Goal: Information Seeking & Learning: Find specific fact

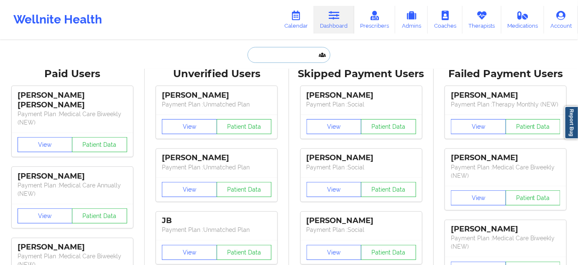
click at [275, 55] on input "text" at bounding box center [289, 55] width 83 height 16
paste input "[EMAIL_ADDRESS][DOMAIN_NAME]"
type input "[EMAIL_ADDRESS][DOMAIN_NAME]"
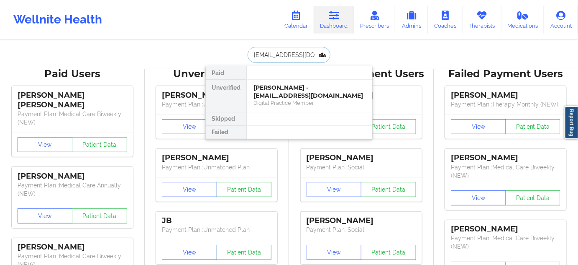
click at [270, 88] on div "[PERSON_NAME] - [EMAIL_ADDRESS][DOMAIN_NAME]" at bounding box center [310, 91] width 112 height 15
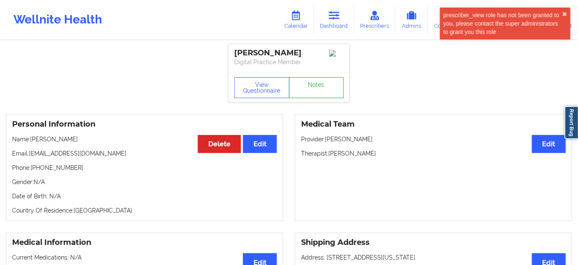
click at [327, 89] on link "Notes" at bounding box center [316, 87] width 55 height 21
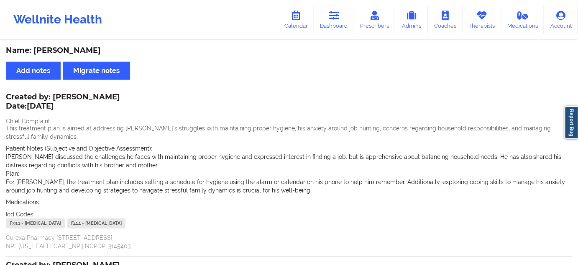
drag, startPoint x: 35, startPoint y: 49, endPoint x: 106, endPoint y: 46, distance: 71.2
click at [106, 46] on div "Name: [PERSON_NAME]" at bounding box center [289, 51] width 567 height 10
copy div "[PERSON_NAME]"
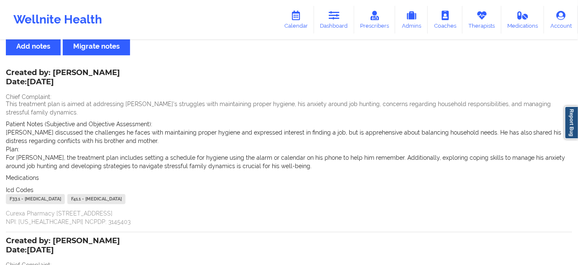
scroll to position [25, 0]
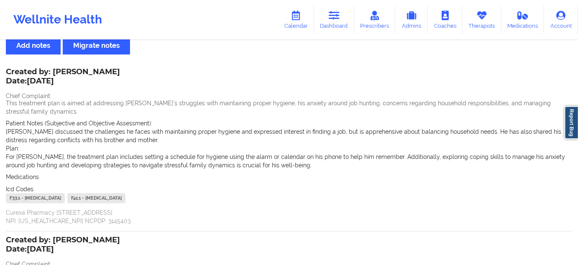
drag, startPoint x: 327, startPoint y: 25, endPoint x: 295, endPoint y: 39, distance: 34.1
click at [327, 25] on link "Dashboard" at bounding box center [334, 20] width 40 height 28
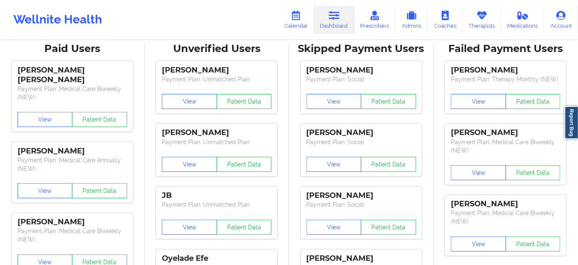
click at [270, 47] on div "Unverified Users" at bounding box center [217, 48] width 133 height 13
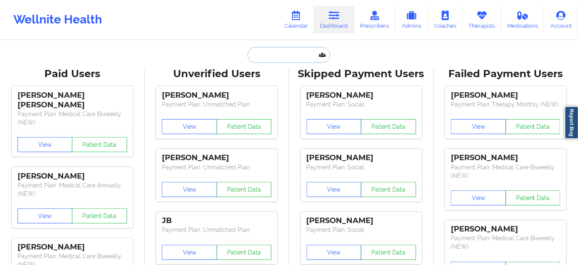
click at [270, 47] on input "text" at bounding box center [289, 55] width 83 height 16
type input "s"
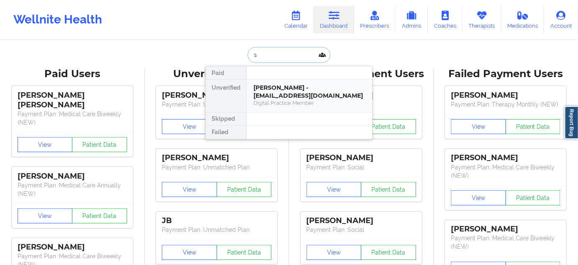
click at [275, 88] on div "[PERSON_NAME] - [EMAIL_ADDRESS][DOMAIN_NAME]" at bounding box center [310, 91] width 112 height 15
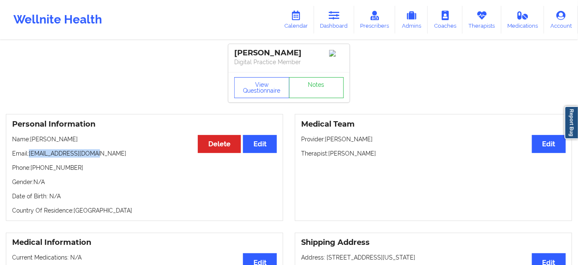
drag, startPoint x: 30, startPoint y: 156, endPoint x: 131, endPoint y: 160, distance: 100.6
click at [129, 160] on div "Personal Information Edit Delete Name: [PERSON_NAME] Email: [EMAIL_ADDRESS][DOM…" at bounding box center [144, 167] width 277 height 107
copy div "[EMAIL_ADDRESS][DOMAIN_NAME] Phone: [PHONE_NUMBER]"
click at [172, 143] on p "Name: [PERSON_NAME]" at bounding box center [144, 139] width 265 height 8
drag, startPoint x: 31, startPoint y: 154, endPoint x: 107, endPoint y: 150, distance: 76.7
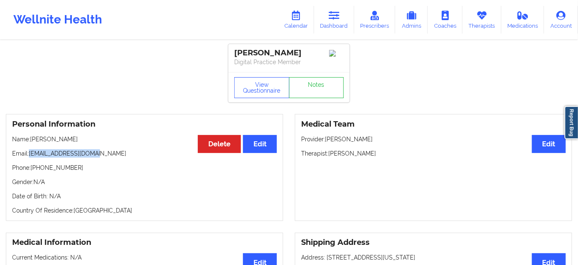
click at [107, 150] on div "Personal Information Edit Delete Name: [PERSON_NAME] Email: [EMAIL_ADDRESS][DOM…" at bounding box center [144, 167] width 277 height 107
copy p "[EMAIL_ADDRESS][DOMAIN_NAME]"
click at [309, 95] on link "Notes" at bounding box center [316, 87] width 55 height 21
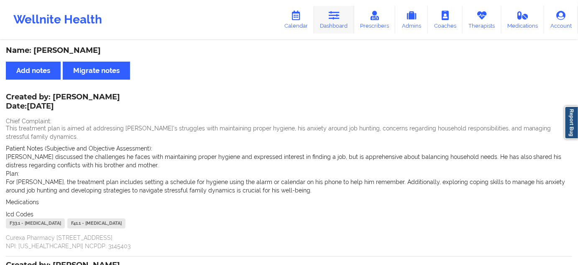
click at [336, 19] on icon at bounding box center [334, 15] width 11 height 9
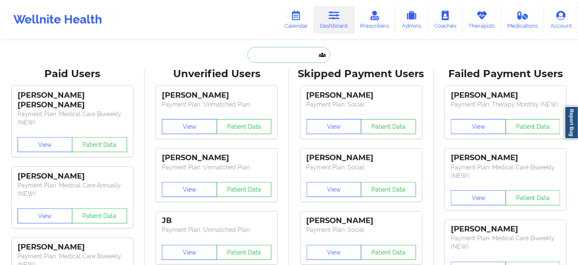
drag, startPoint x: 294, startPoint y: 53, endPoint x: 292, endPoint y: 59, distance: 6.2
click at [294, 53] on input "text" at bounding box center [289, 55] width 83 height 16
type input "s"
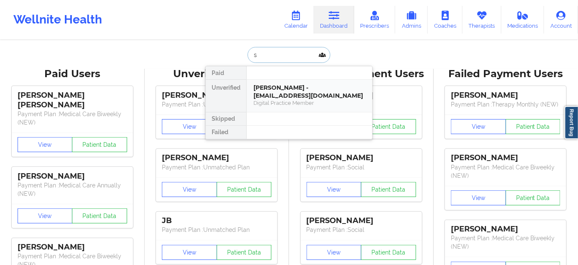
click at [278, 87] on div "[PERSON_NAME] - [EMAIL_ADDRESS][DOMAIN_NAME]" at bounding box center [310, 91] width 112 height 15
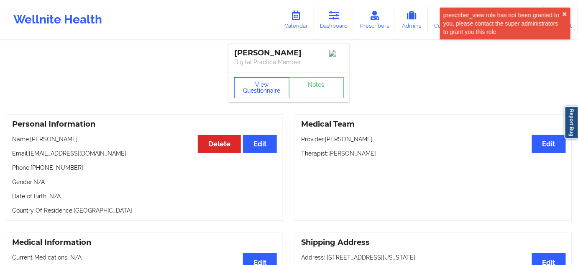
click at [267, 91] on button "View Questionnaire" at bounding box center [261, 87] width 55 height 21
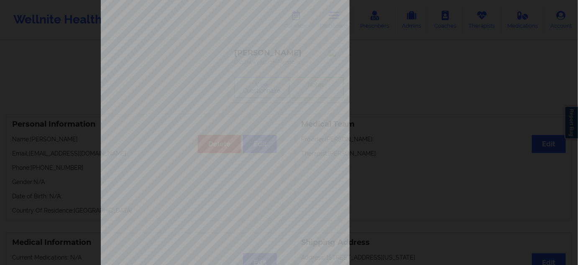
scroll to position [135, 0]
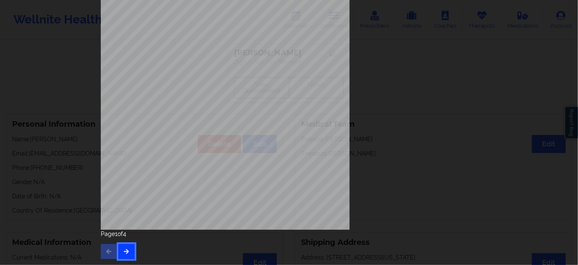
click at [125, 249] on icon "button" at bounding box center [126, 250] width 7 height 5
click at [125, 255] on button "button" at bounding box center [126, 251] width 16 height 15
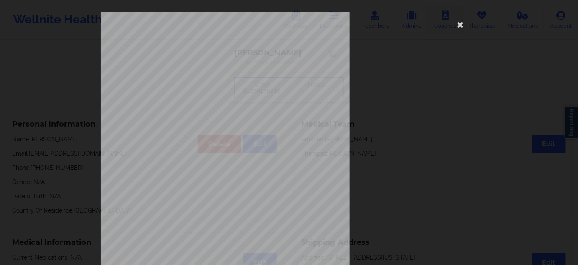
click at [460, 26] on icon at bounding box center [460, 24] width 13 height 13
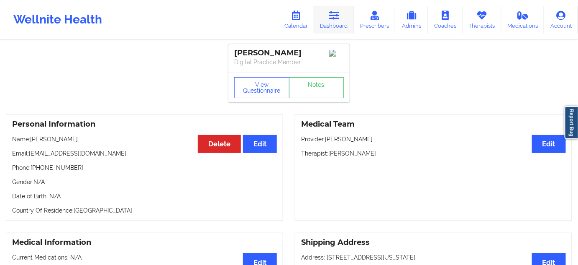
click at [334, 12] on icon at bounding box center [334, 15] width 11 height 9
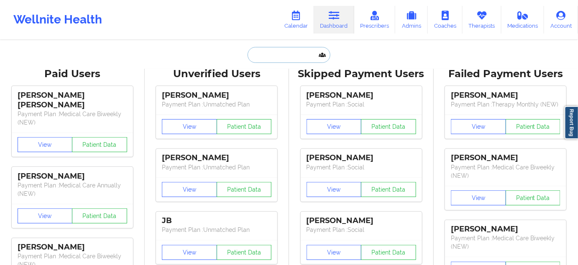
click at [280, 59] on input "text" at bounding box center [289, 55] width 83 height 16
paste input "[EMAIL_ADDRESS][DOMAIN_NAME]"
type input "[EMAIL_ADDRESS][DOMAIN_NAME]"
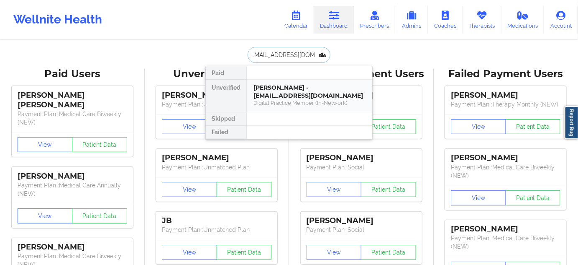
click at [275, 87] on div "[PERSON_NAME] - [EMAIL_ADDRESS][DOMAIN_NAME]" at bounding box center [310, 91] width 112 height 15
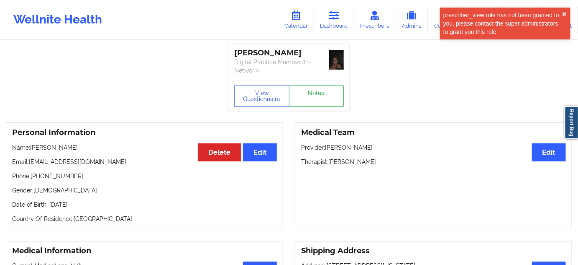
click at [324, 104] on link "Notes" at bounding box center [316, 95] width 55 height 21
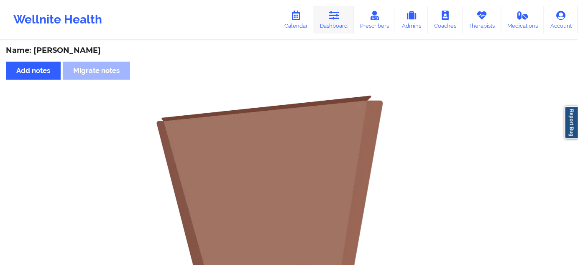
click at [336, 16] on icon at bounding box center [334, 15] width 11 height 9
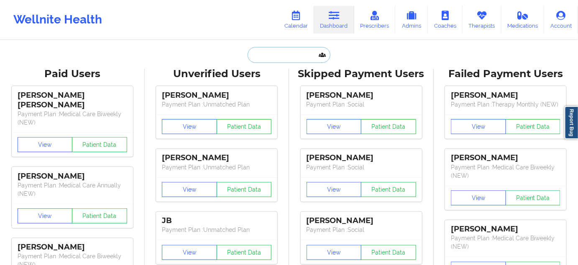
click at [299, 54] on input "text" at bounding box center [289, 55] width 83 height 16
type input "s"
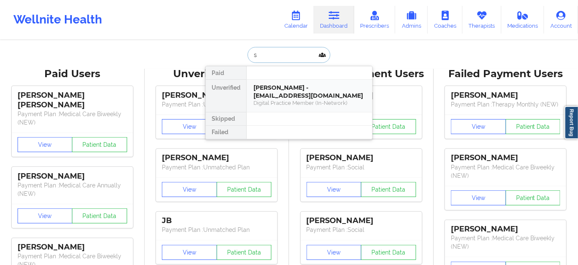
click at [292, 95] on div "[PERSON_NAME] - [EMAIL_ADDRESS][DOMAIN_NAME]" at bounding box center [310, 91] width 112 height 15
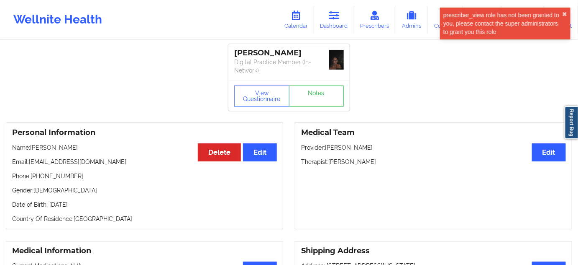
drag, startPoint x: 298, startPoint y: 51, endPoint x: 225, endPoint y: 51, distance: 72.8
copy div "[PERSON_NAME]"
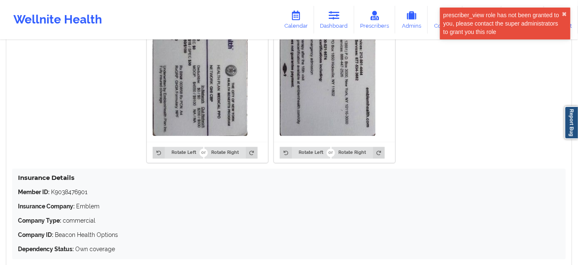
scroll to position [583, 0]
click at [72, 191] on p "Member ID: K9038476901" at bounding box center [289, 191] width 542 height 8
copy p "K9038476901"
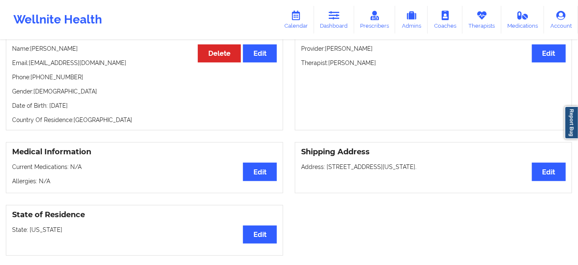
scroll to position [101, 0]
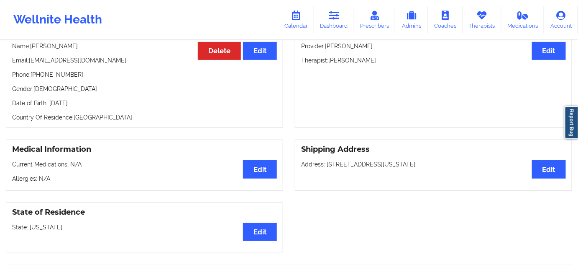
drag, startPoint x: 329, startPoint y: 57, endPoint x: 392, endPoint y: 54, distance: 62.4
click at [392, 54] on div "Medical Team Edit Provider: [PERSON_NAME] Therapist: [PERSON_NAME]" at bounding box center [433, 74] width 277 height 107
copy p "[PERSON_NAME]"
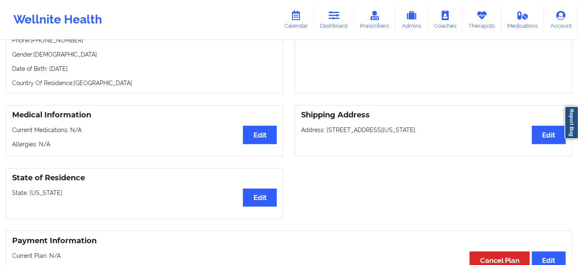
scroll to position [127, 0]
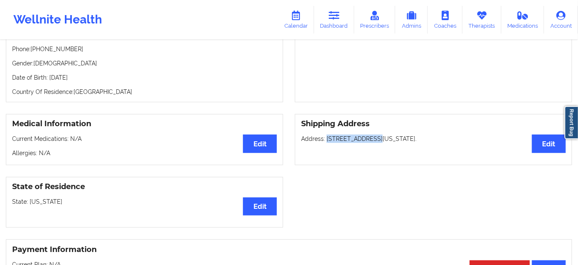
drag, startPoint x: 326, startPoint y: 135, endPoint x: 370, endPoint y: 139, distance: 43.7
click at [370, 139] on p "Address: [STREET_ADDRESS][US_STATE]." at bounding box center [433, 138] width 265 height 8
drag, startPoint x: 370, startPoint y: 139, endPoint x: 326, endPoint y: 138, distance: 44.0
click at [326, 138] on p "Address: [STREET_ADDRESS][US_STATE]." at bounding box center [433, 138] width 265 height 8
copy p "[STREET_ADDRESS]"
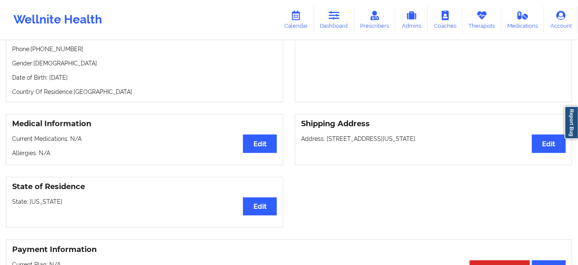
click at [396, 137] on p "Address: [STREET_ADDRESS][US_STATE]." at bounding box center [433, 138] width 265 height 8
click at [382, 134] on p "Address: [STREET_ADDRESS][US_STATE]." at bounding box center [433, 138] width 265 height 8
copy p "[GEOGRAPHIC_DATA]"
drag, startPoint x: 420, startPoint y: 136, endPoint x: 446, endPoint y: 137, distance: 26.4
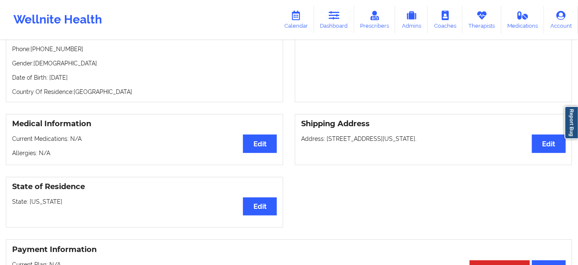
click at [446, 137] on p "Address: [STREET_ADDRESS][US_STATE]." at bounding box center [433, 138] width 265 height 8
copy p "[US_STATE]"
click at [427, 155] on div "Shipping Address Edit Address: [STREET_ADDRESS][US_STATE]." at bounding box center [433, 139] width 277 height 51
click at [413, 141] on p "Address: [STREET_ADDRESS][US_STATE]." at bounding box center [433, 138] width 265 height 8
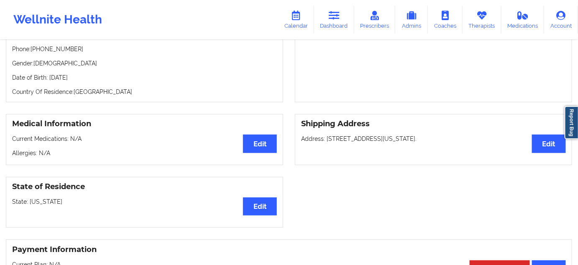
copy p "11210"
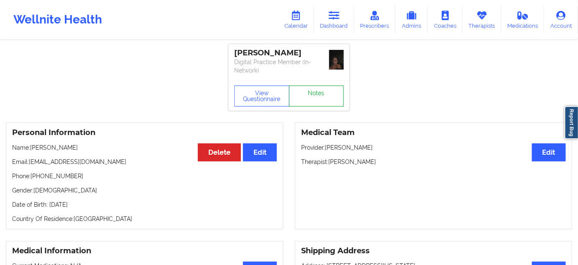
click at [326, 104] on link "Notes" at bounding box center [316, 95] width 55 height 21
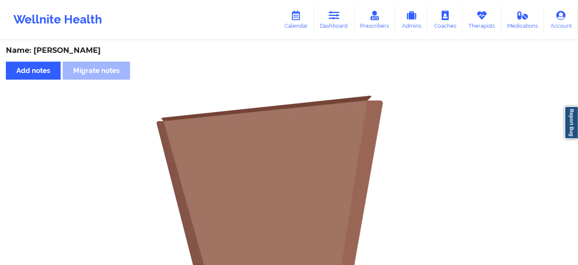
click at [47, 49] on div "Name: [PERSON_NAME]" at bounding box center [289, 51] width 567 height 10
click at [88, 57] on div "Name: [PERSON_NAME] Add notes Migrate notes No notes" at bounding box center [289, 250] width 578 height 419
click at [89, 51] on div "Name: [PERSON_NAME]" at bounding box center [289, 51] width 567 height 10
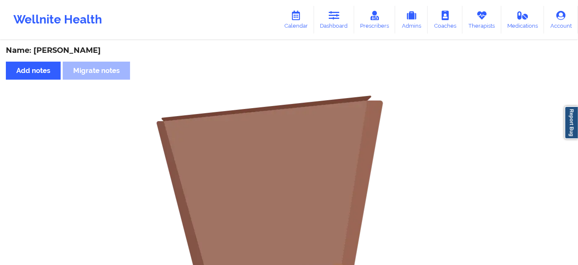
click at [91, 47] on div "Name: [PERSON_NAME]" at bounding box center [289, 51] width 567 height 10
click at [91, 52] on div "Name: [PERSON_NAME]" at bounding box center [289, 51] width 567 height 10
